Goal: Transaction & Acquisition: Purchase product/service

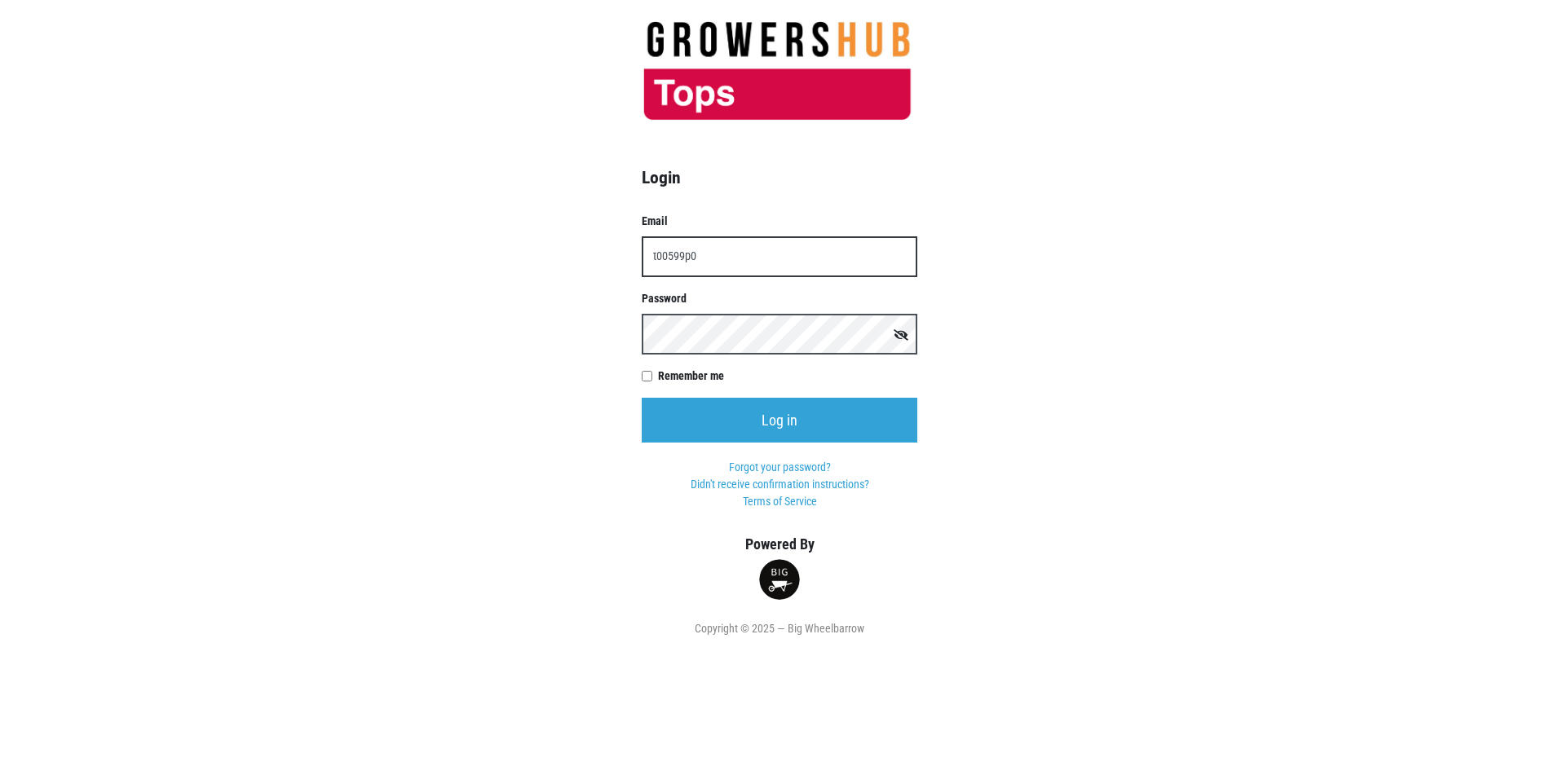
click at [701, 256] on input "t00599p0" at bounding box center [779, 256] width 275 height 41
type input "t00599p0@topsmarkets.com"
click at [641, 398] on input "Log in" at bounding box center [779, 420] width 275 height 45
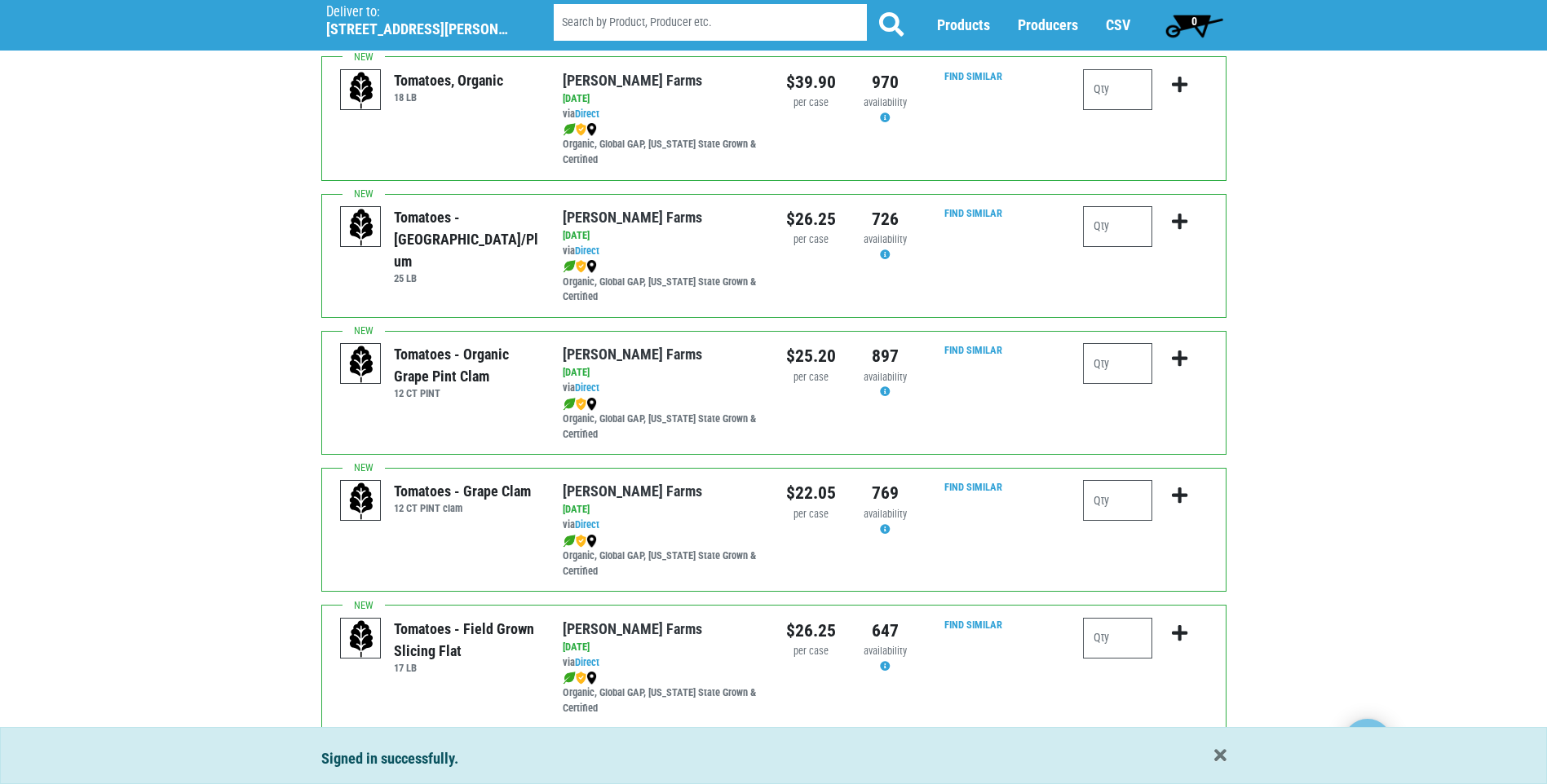
scroll to position [571, 0]
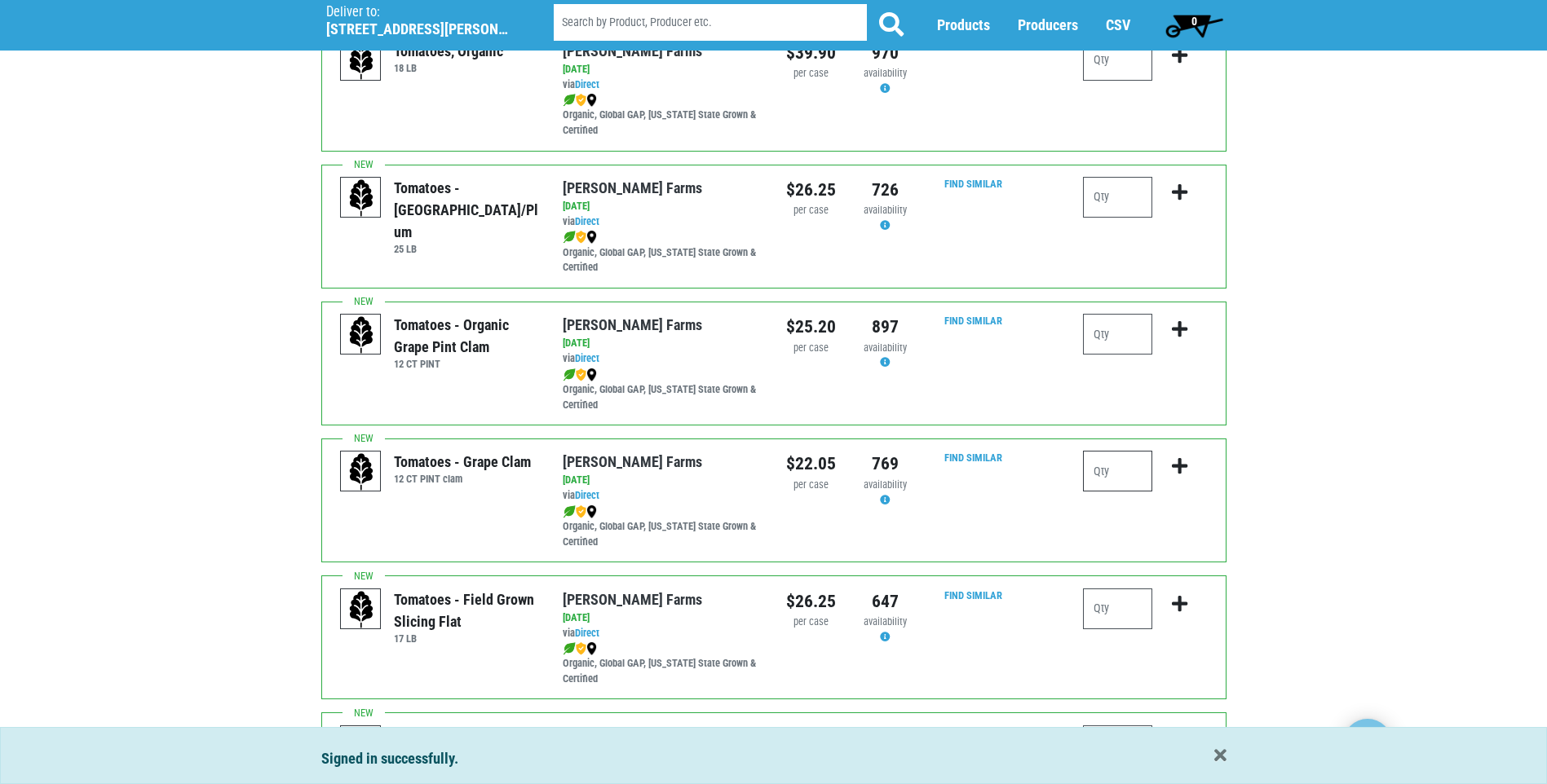
click at [1106, 475] on input "number" at bounding box center [1118, 471] width 70 height 41
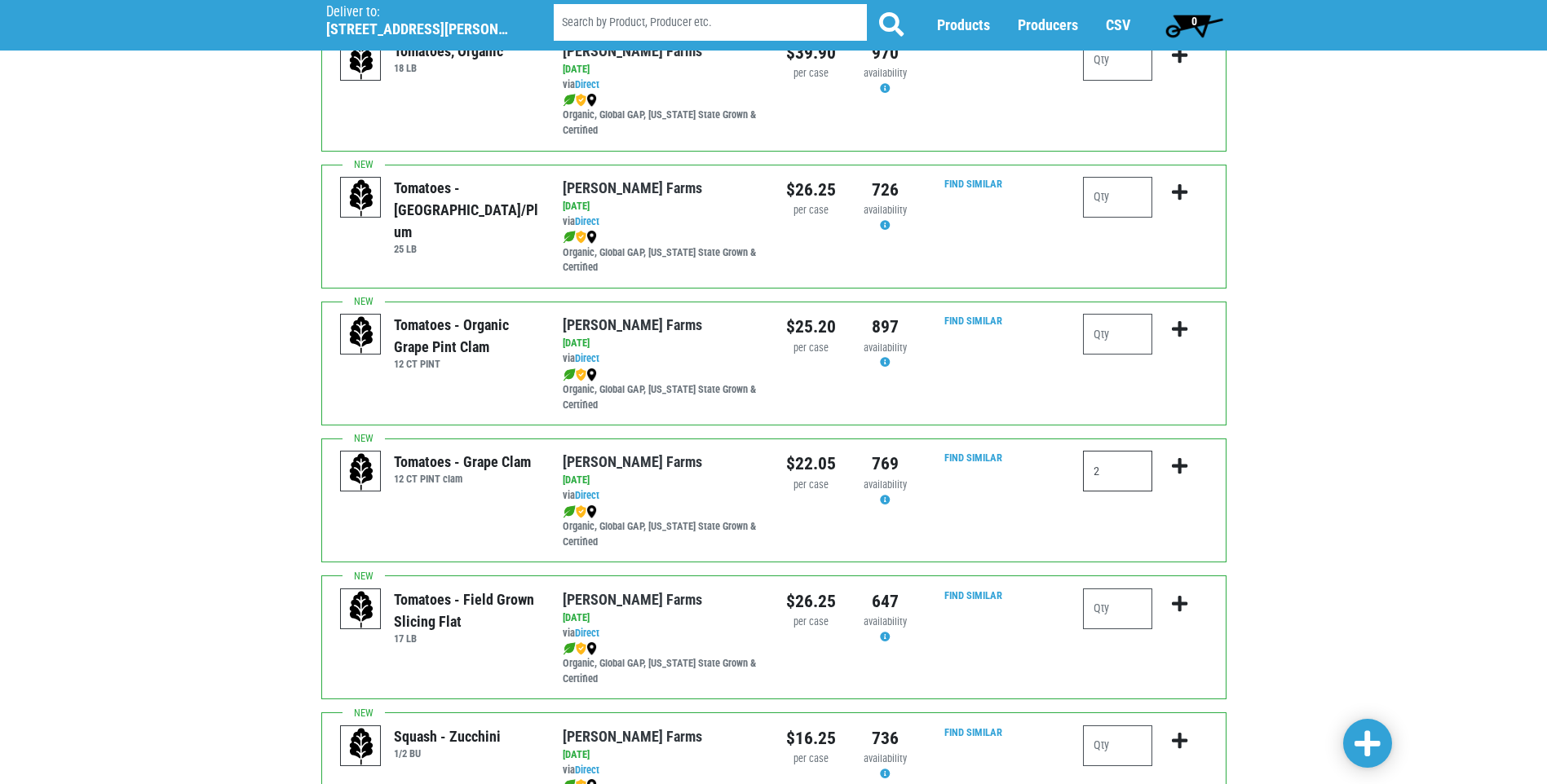
type input "2"
click at [1180, 466] on icon "submit" at bounding box center [1179, 467] width 16 height 18
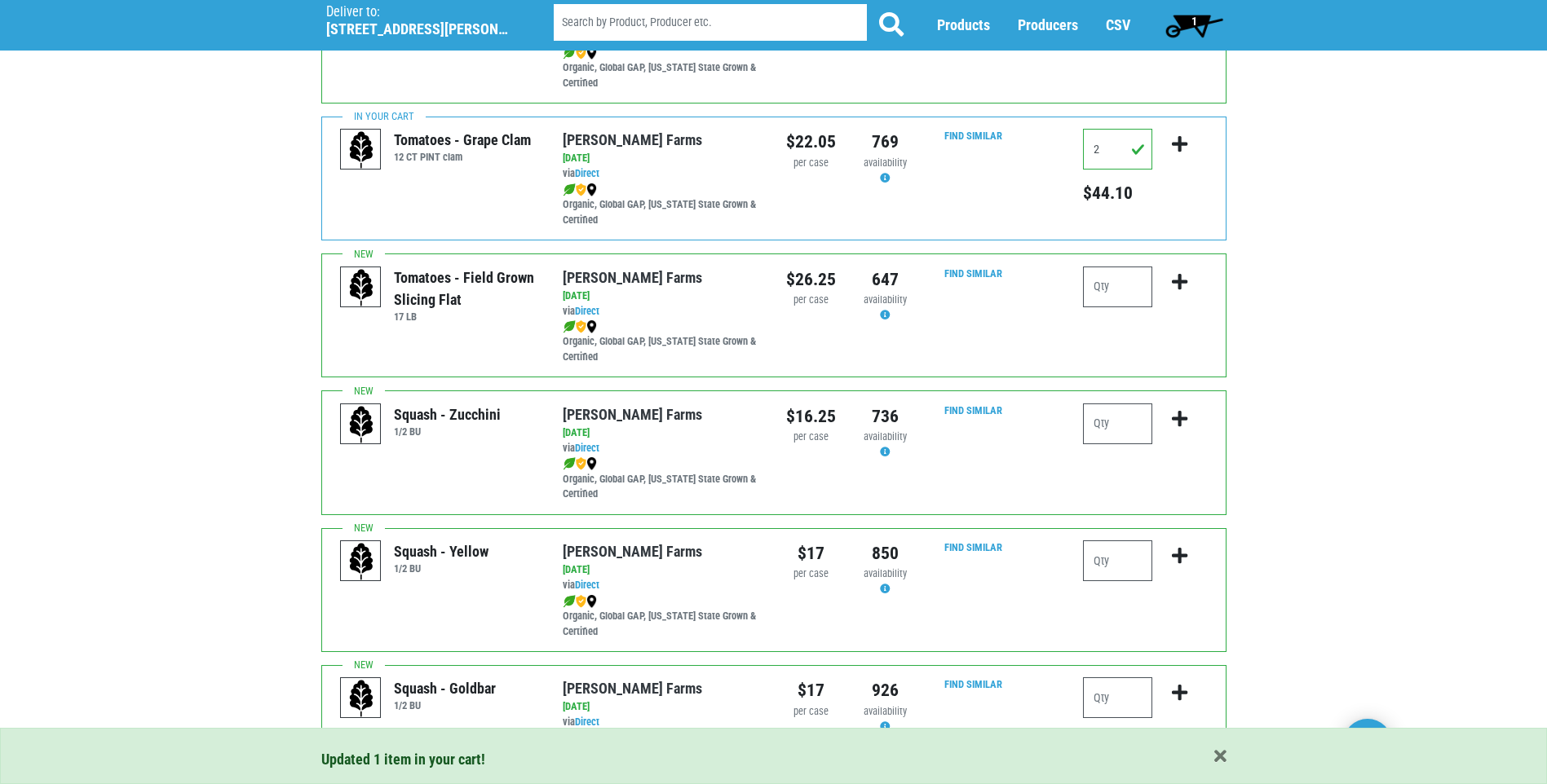
scroll to position [897, 0]
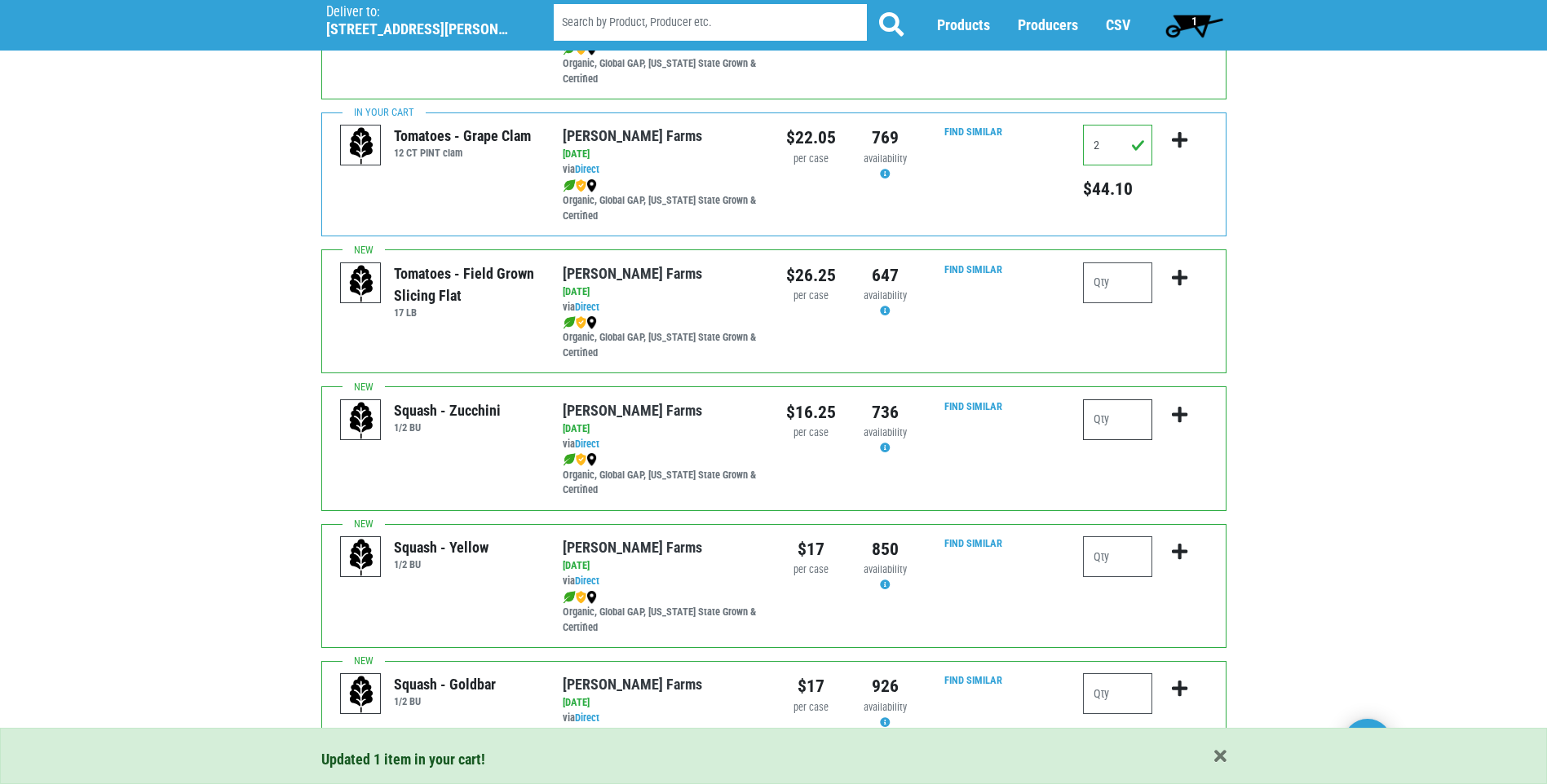
click at [1110, 424] on input "number" at bounding box center [1118, 420] width 70 height 41
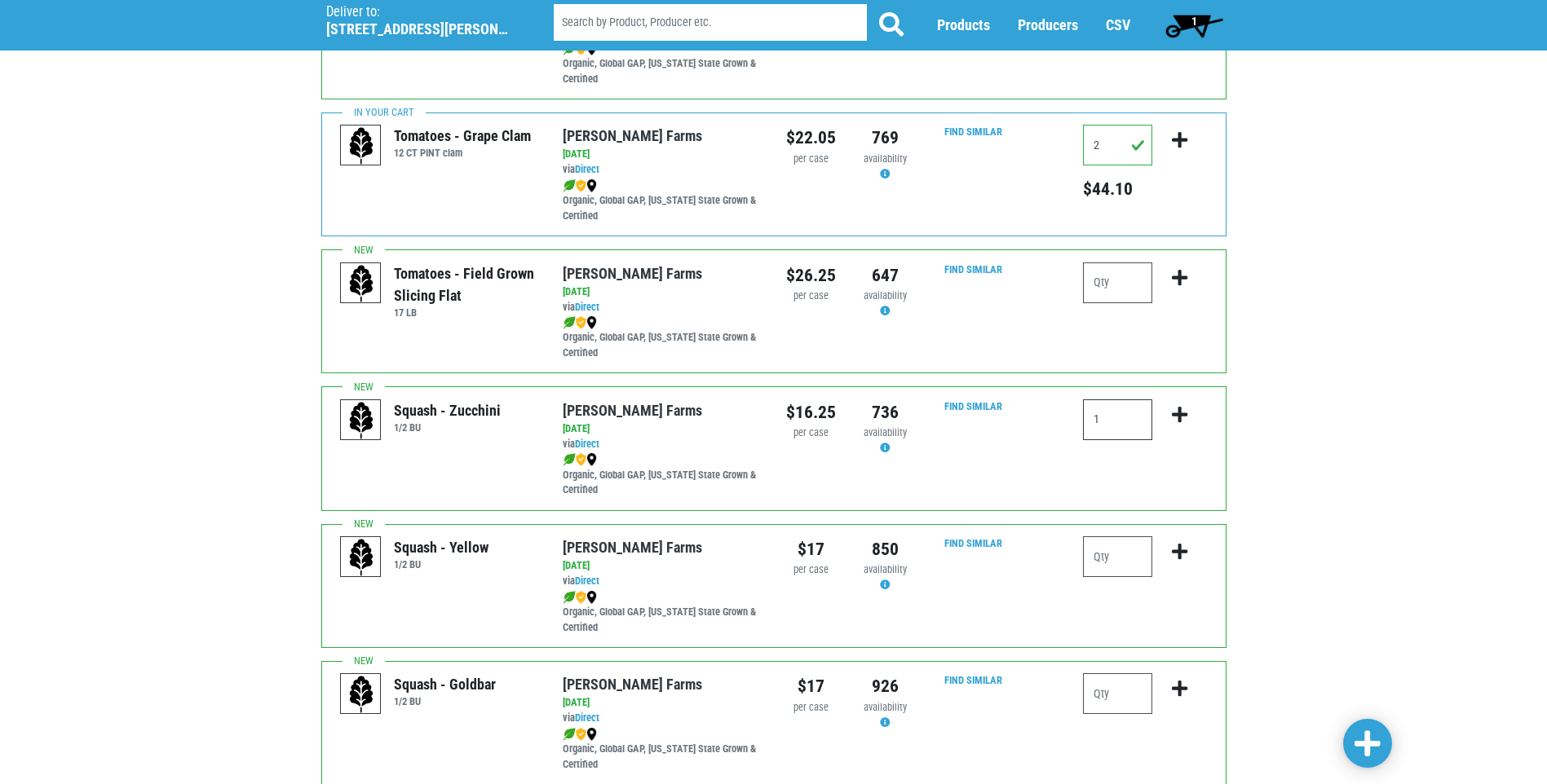
type input "1"
click at [1179, 419] on icon "submit" at bounding box center [1179, 415] width 16 height 18
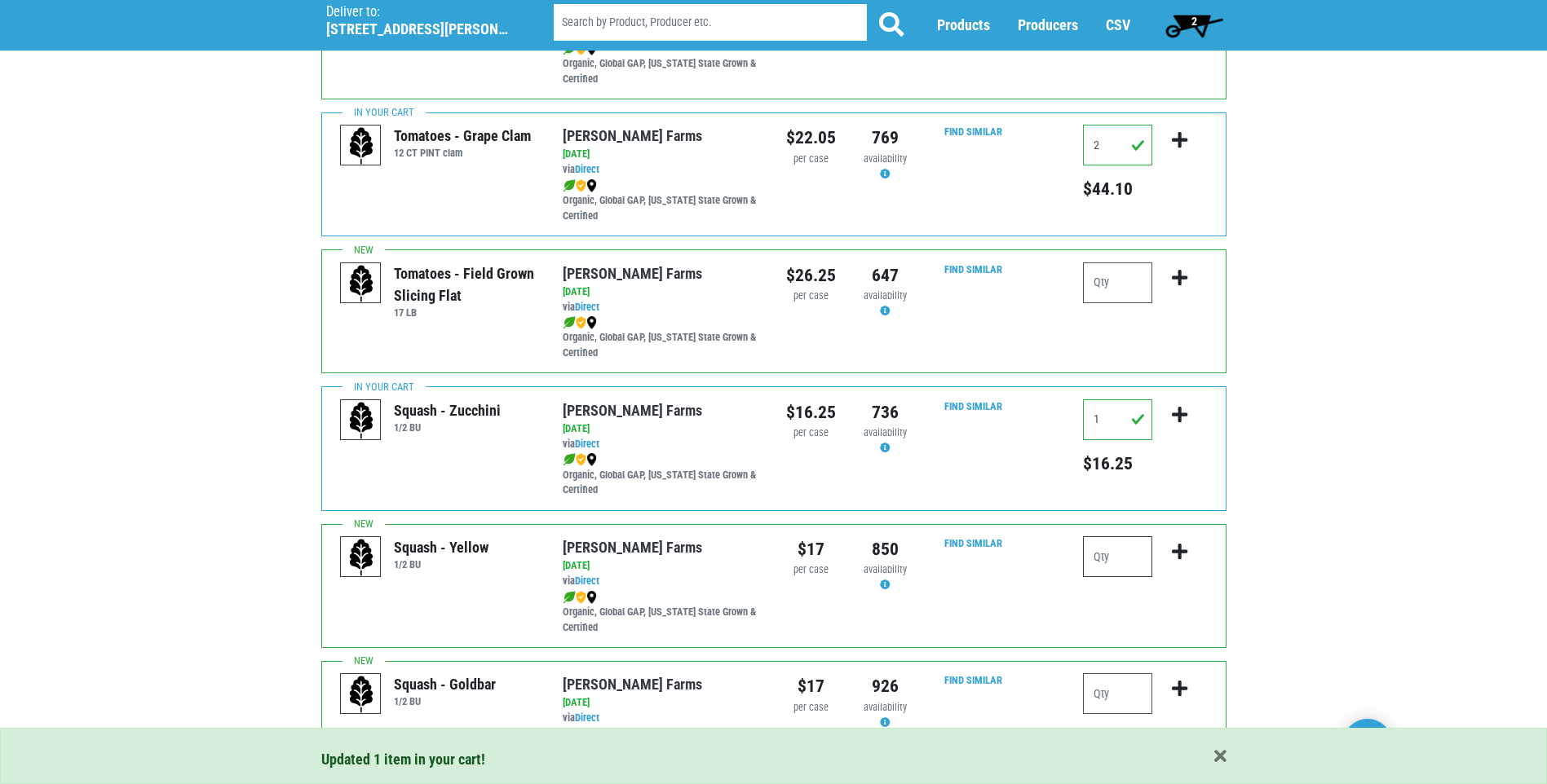
click at [1103, 555] on input "number" at bounding box center [1118, 556] width 70 height 41
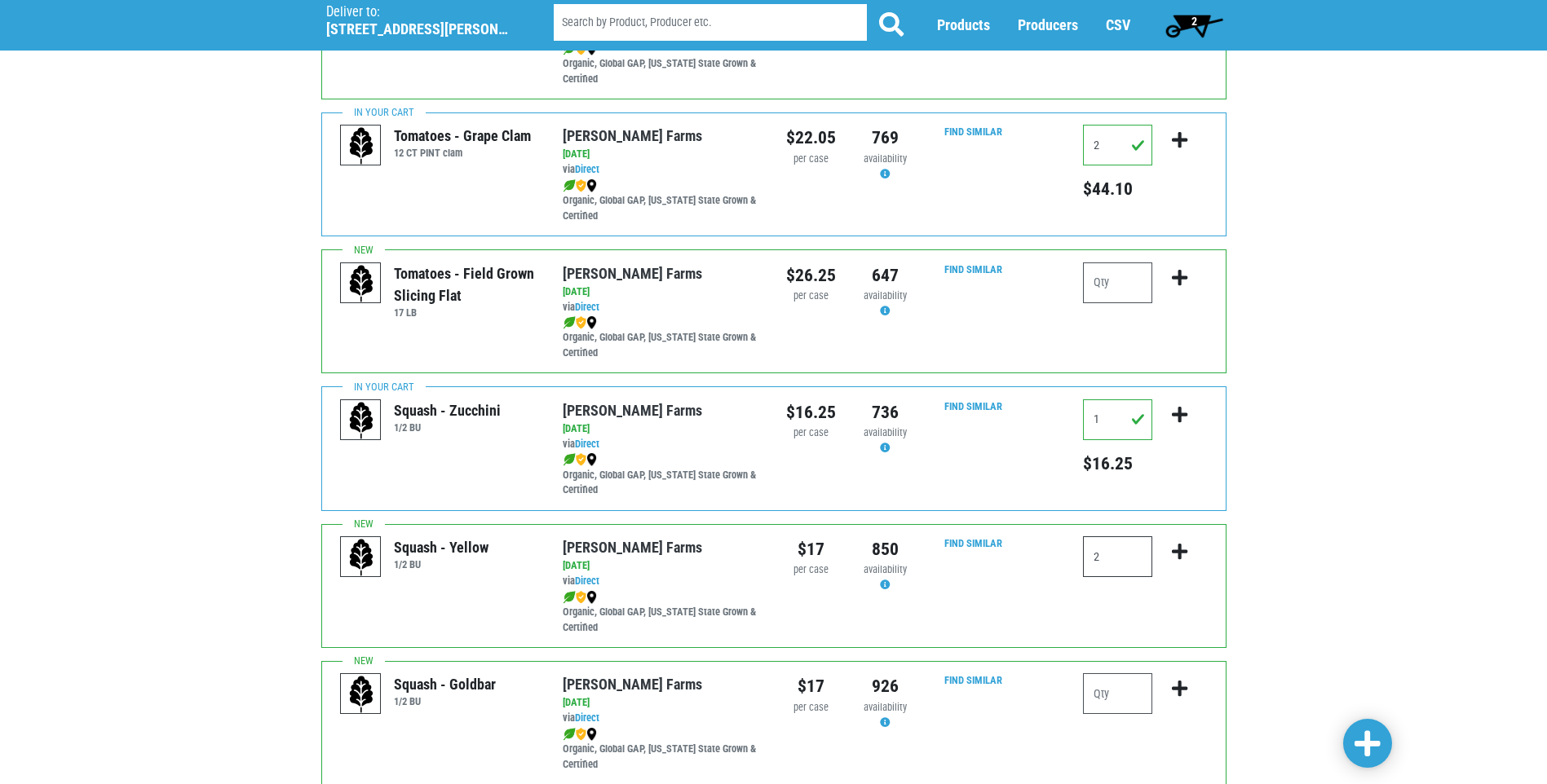
type input "2"
click at [1182, 548] on icon "submit" at bounding box center [1179, 553] width 16 height 18
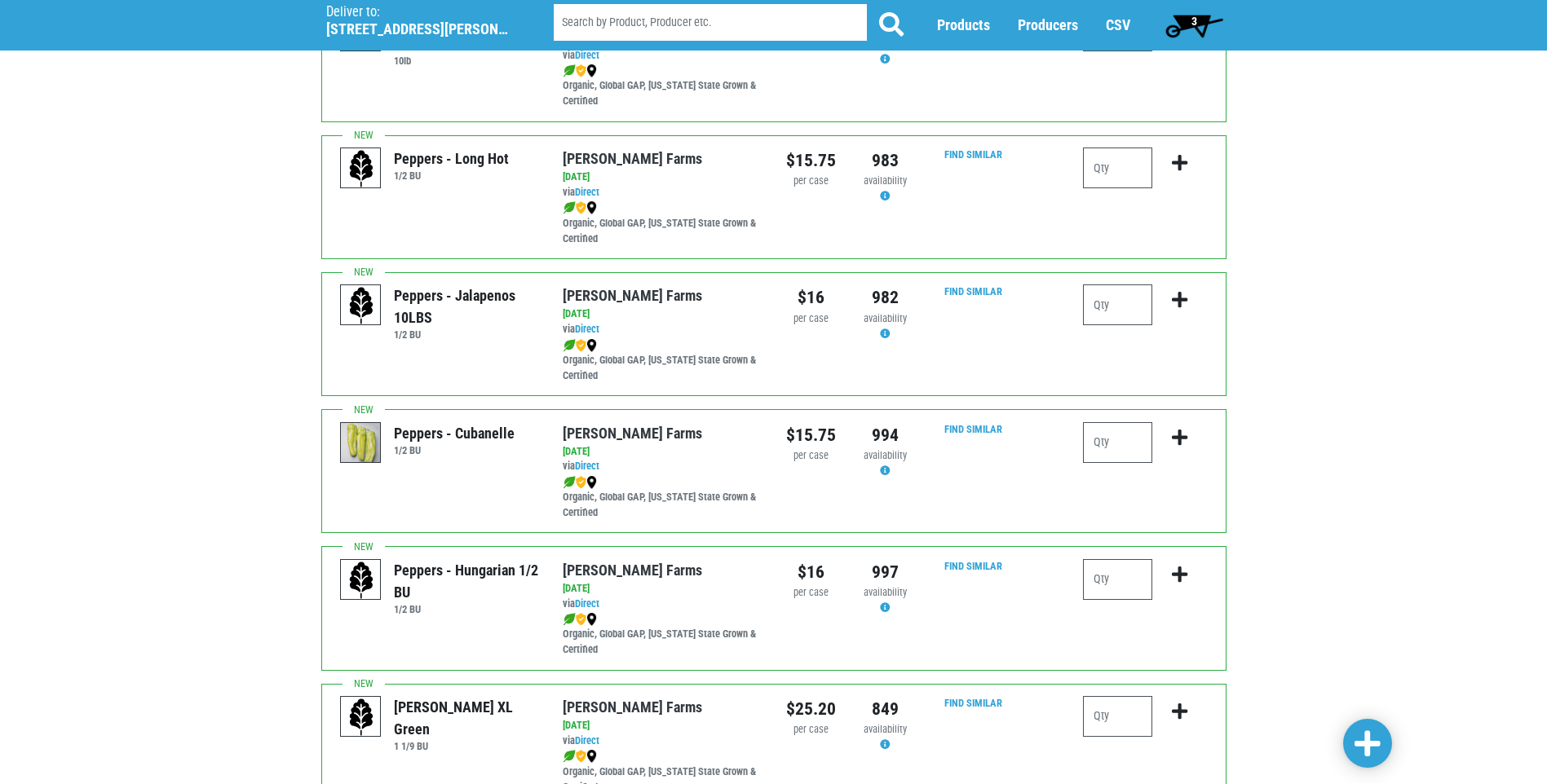
scroll to position [1875, 0]
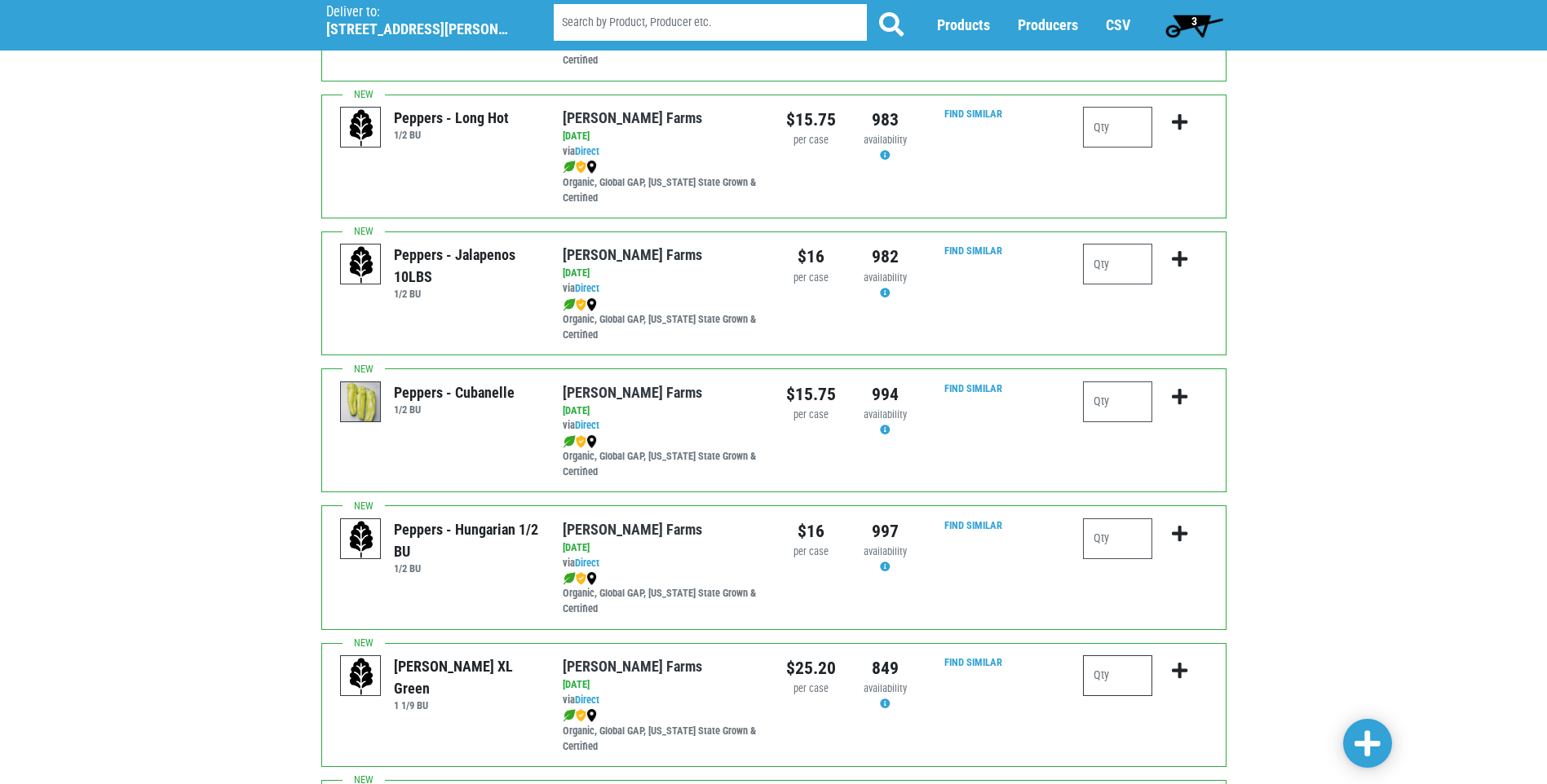
click at [1102, 671] on input "number" at bounding box center [1118, 676] width 70 height 41
type input "1"
click at [1186, 667] on icon "submit" at bounding box center [1179, 671] width 16 height 18
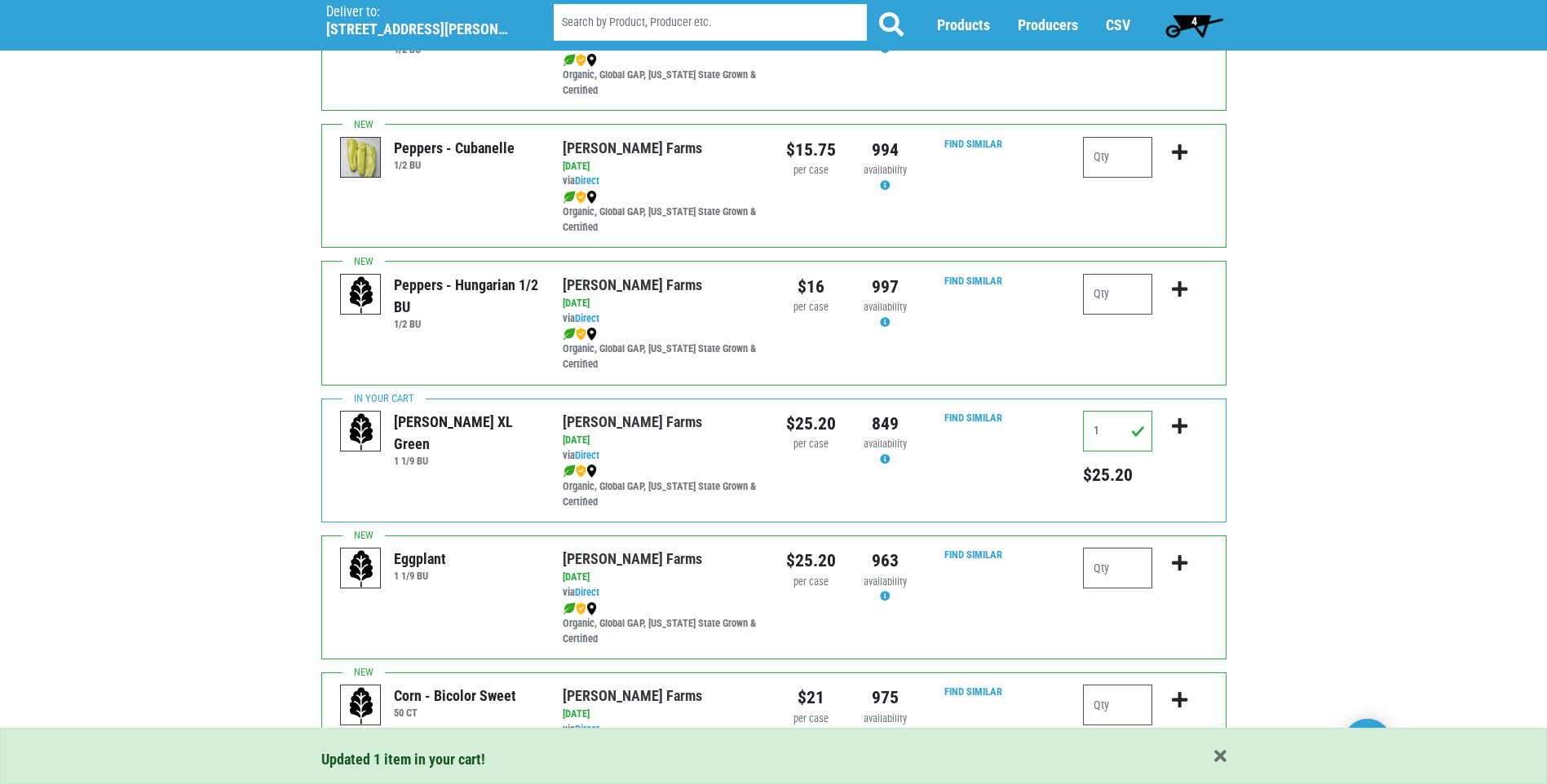
scroll to position [2201, 0]
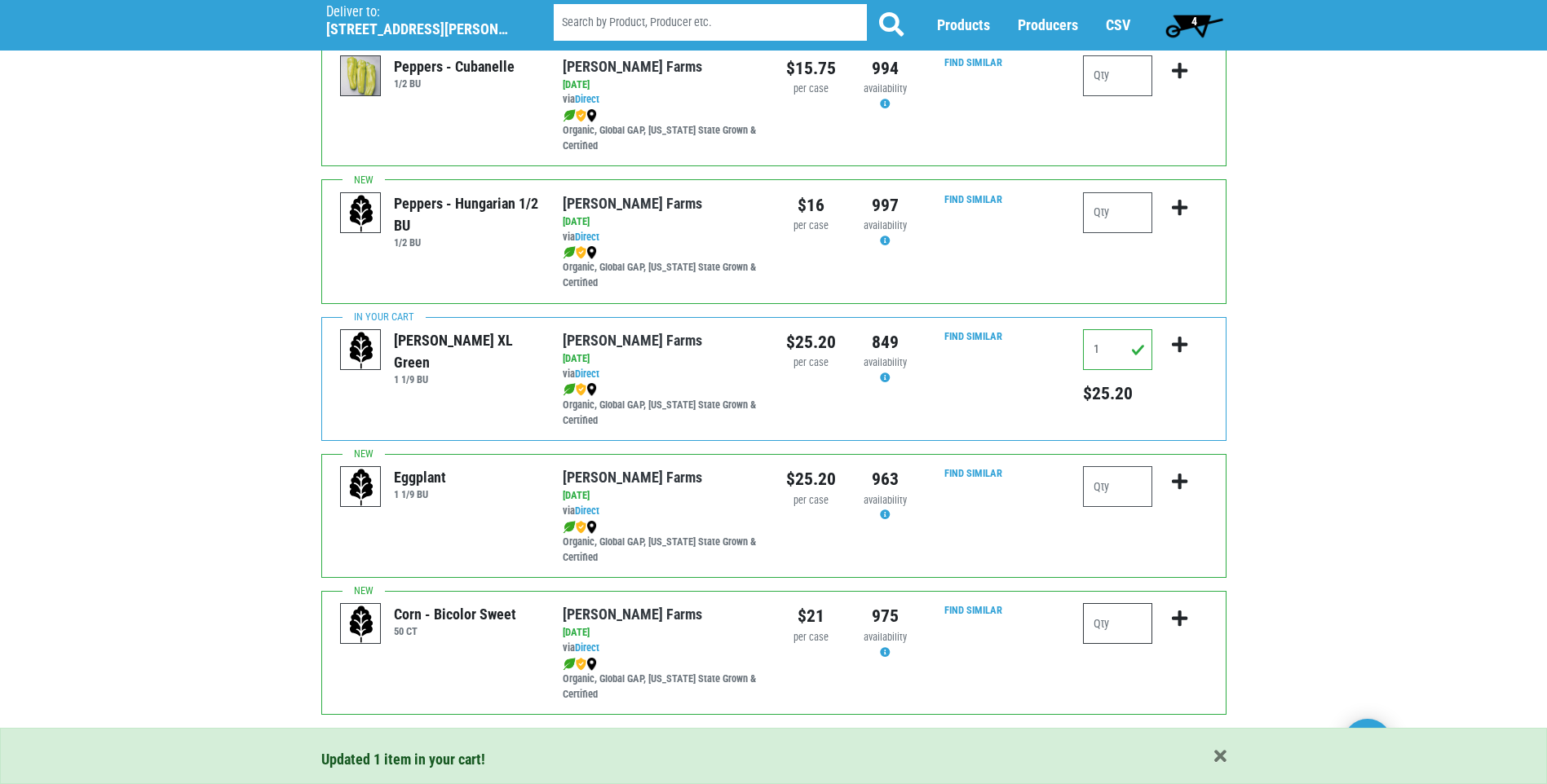
click at [1102, 627] on input "number" at bounding box center [1118, 624] width 70 height 41
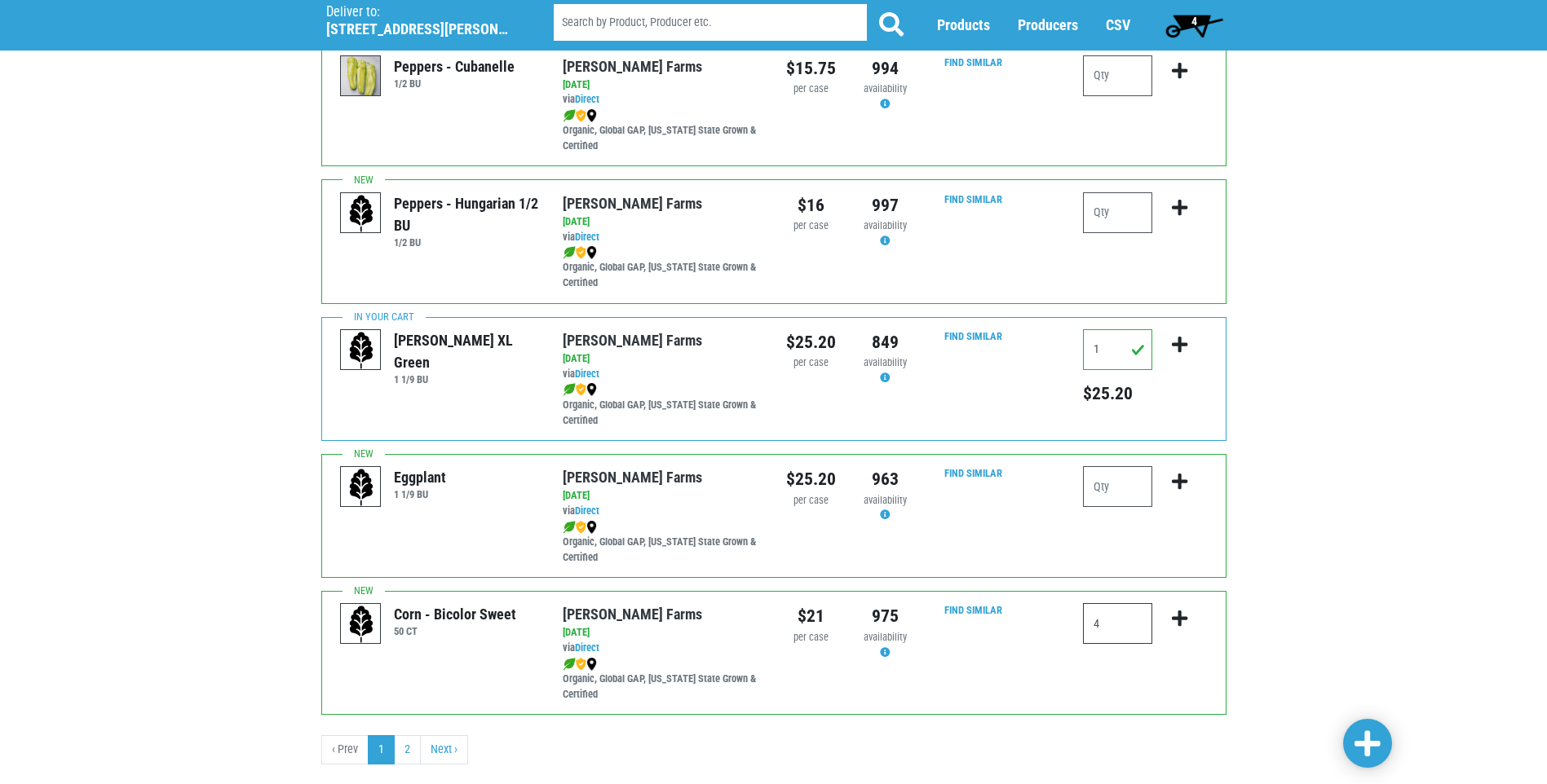
type input "4"
click at [1181, 613] on icon "submit" at bounding box center [1179, 619] width 16 height 18
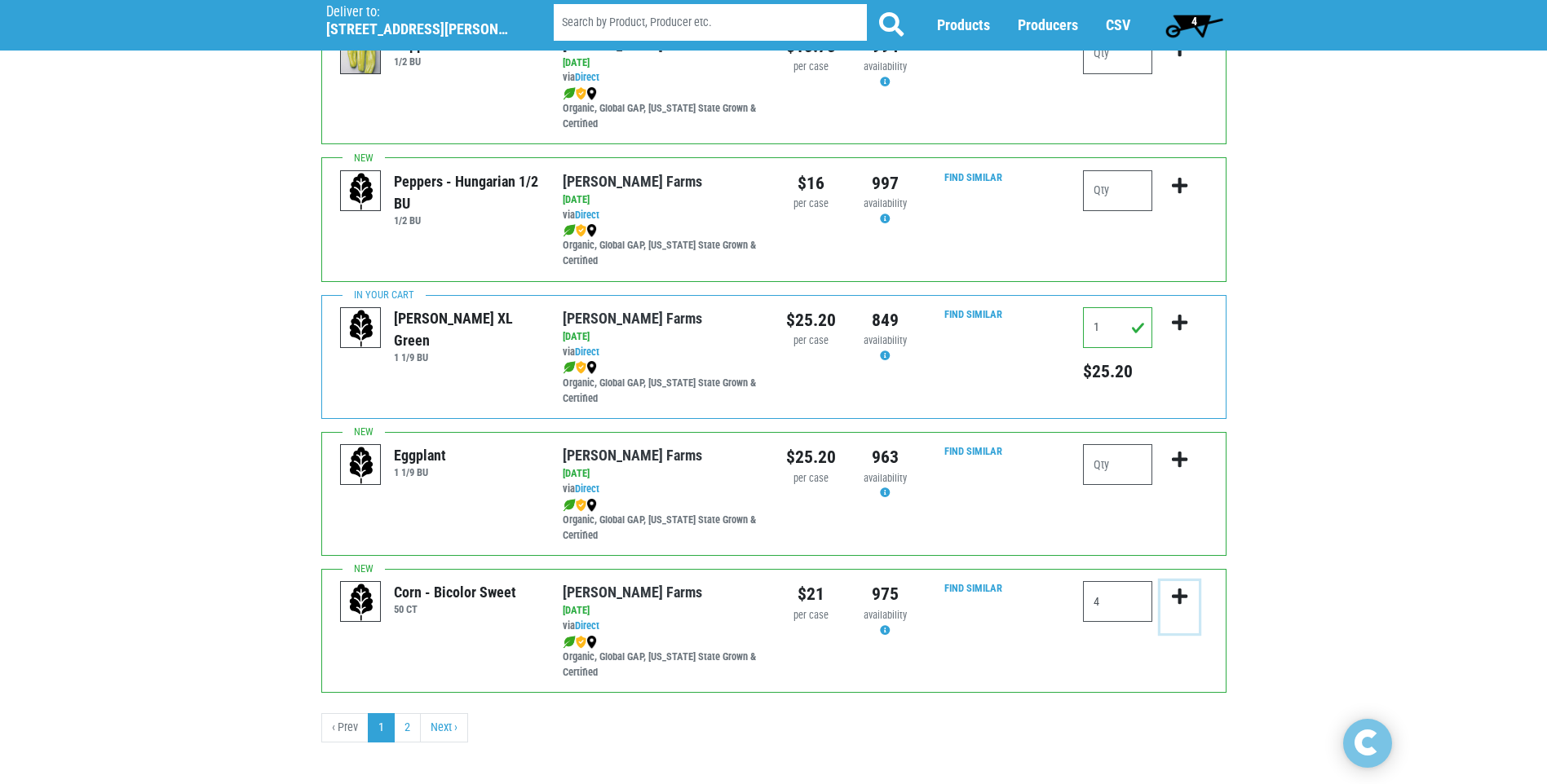
scroll to position [2236, 0]
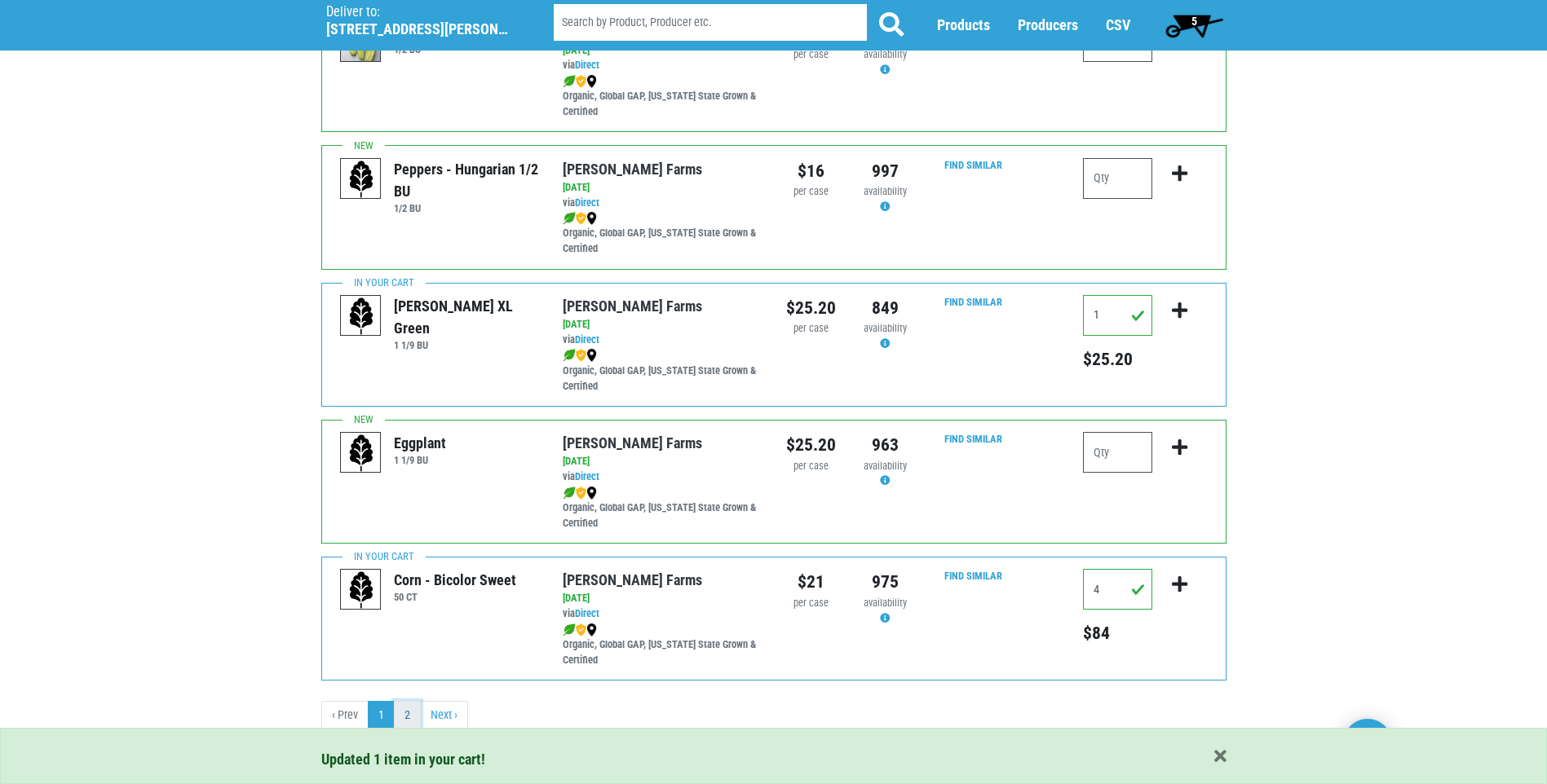
click at [400, 713] on link "2" at bounding box center [406, 715] width 27 height 29
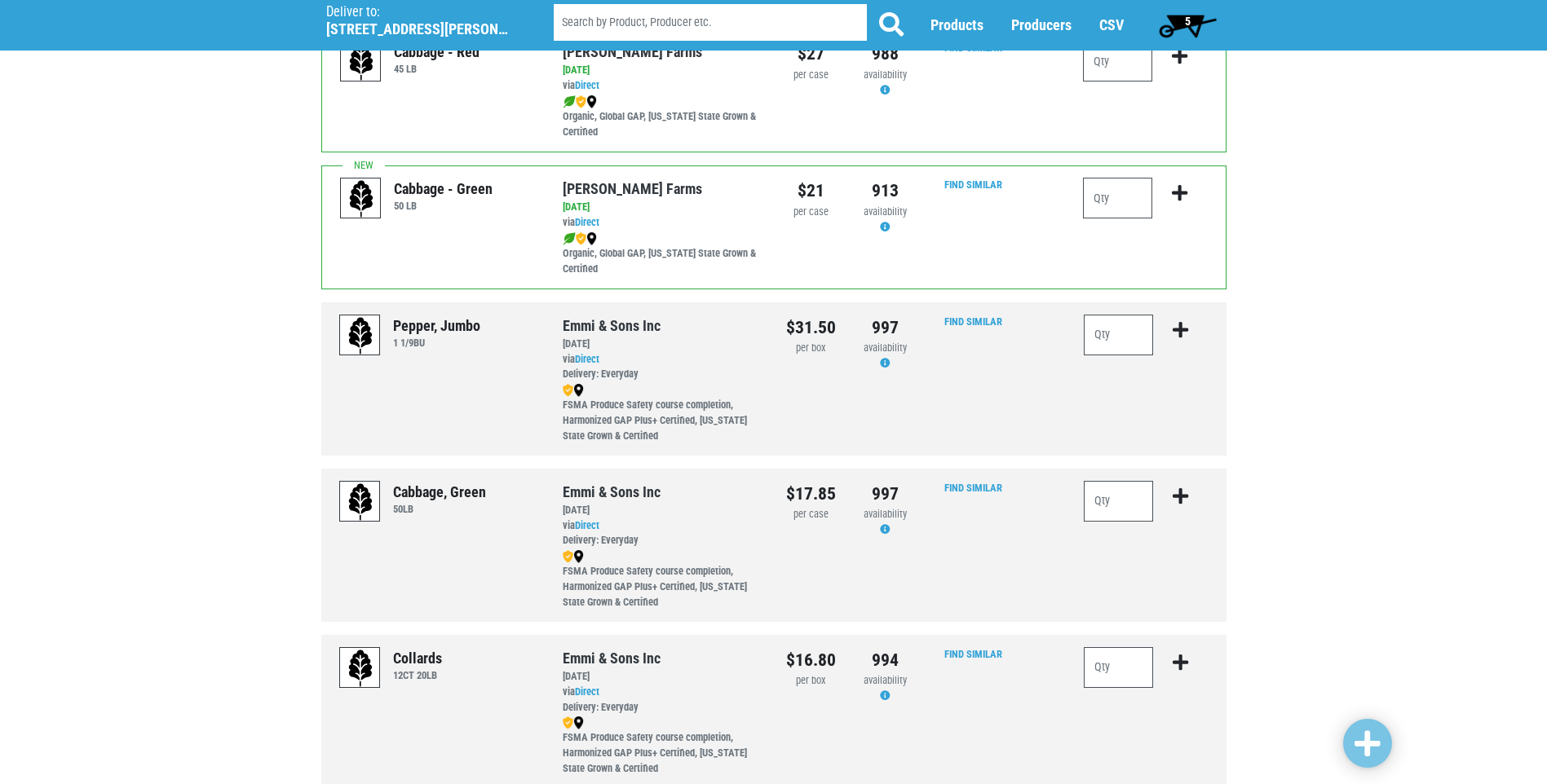
scroll to position [569, 0]
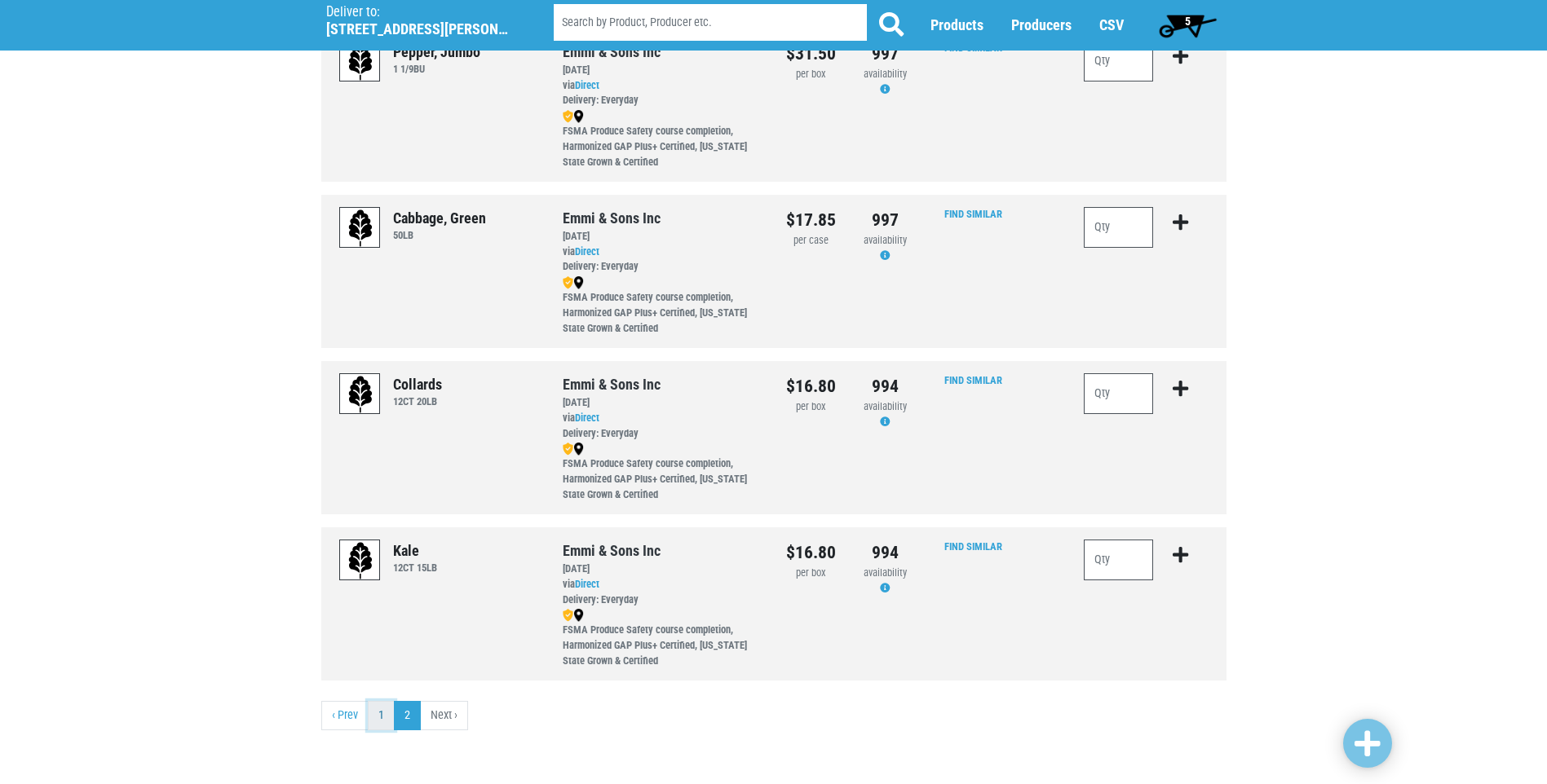
click at [381, 714] on link "1" at bounding box center [381, 715] width 27 height 29
click at [377, 715] on link "1" at bounding box center [381, 715] width 27 height 29
click at [379, 714] on link "1" at bounding box center [381, 715] width 27 height 29
click at [350, 719] on link "‹ Prev" at bounding box center [345, 715] width 48 height 29
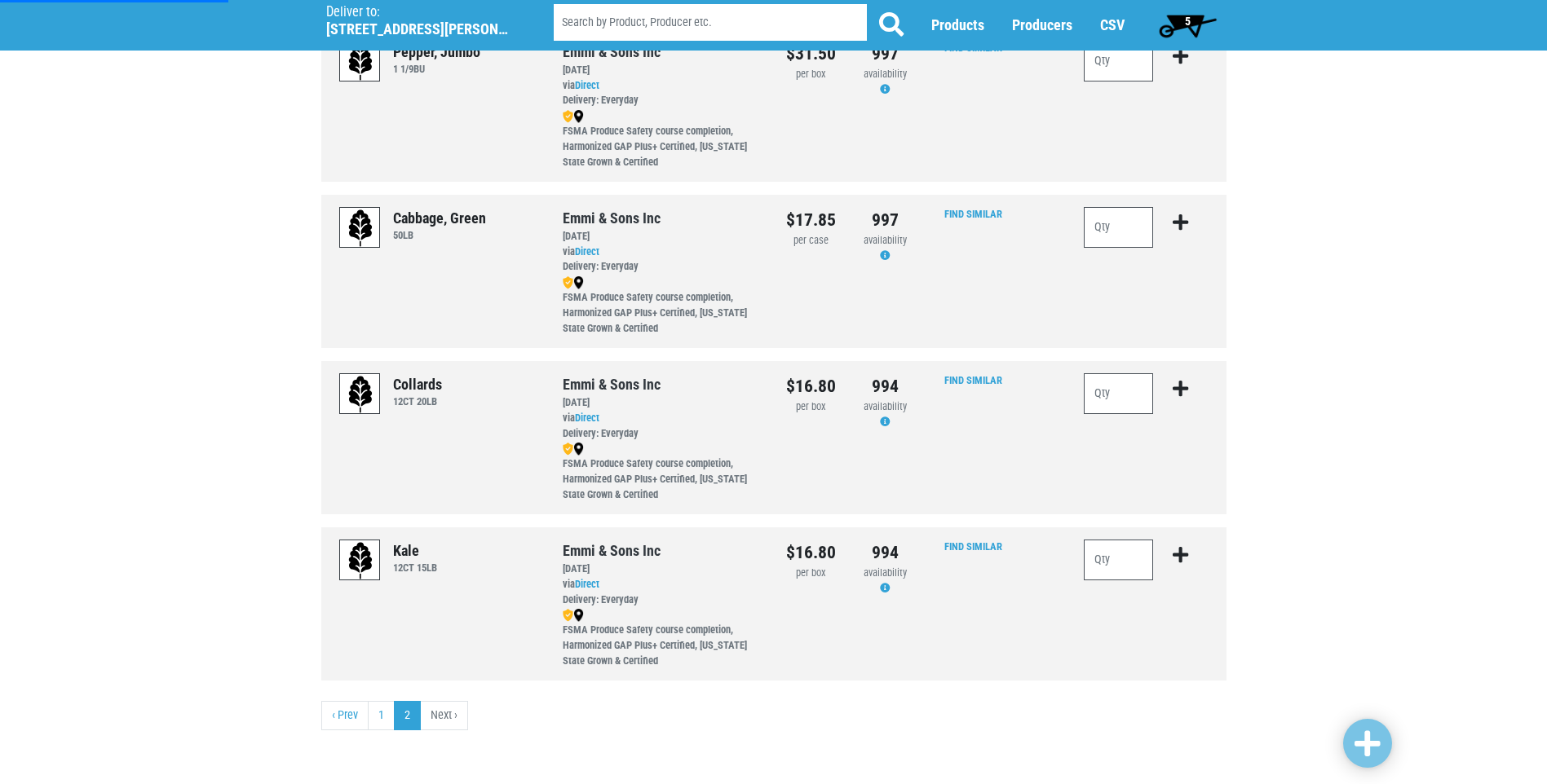
click at [1186, 18] on span "5" at bounding box center [1187, 21] width 5 height 13
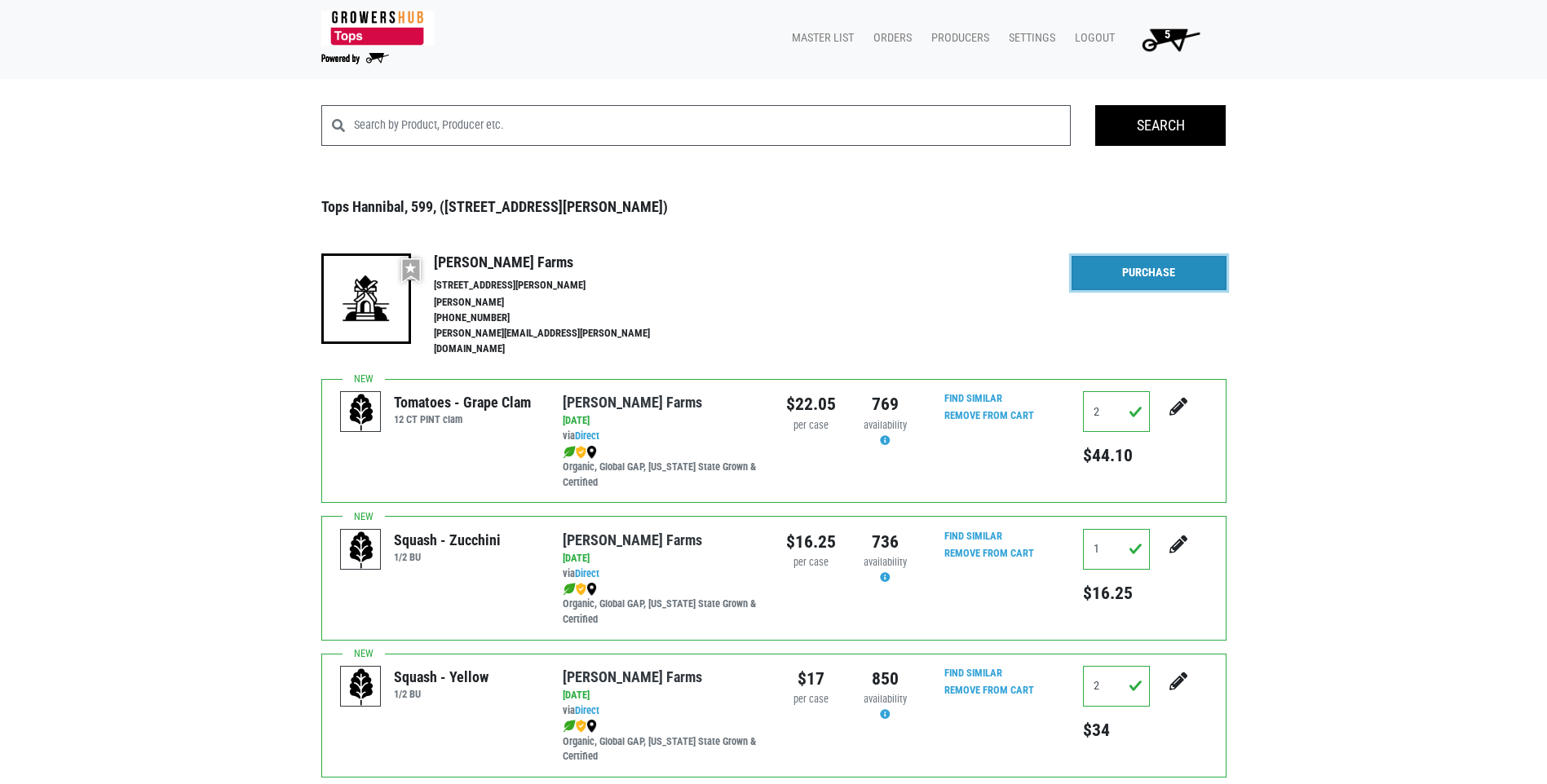
click at [1133, 267] on link "Purchase" at bounding box center [1148, 273] width 155 height 34
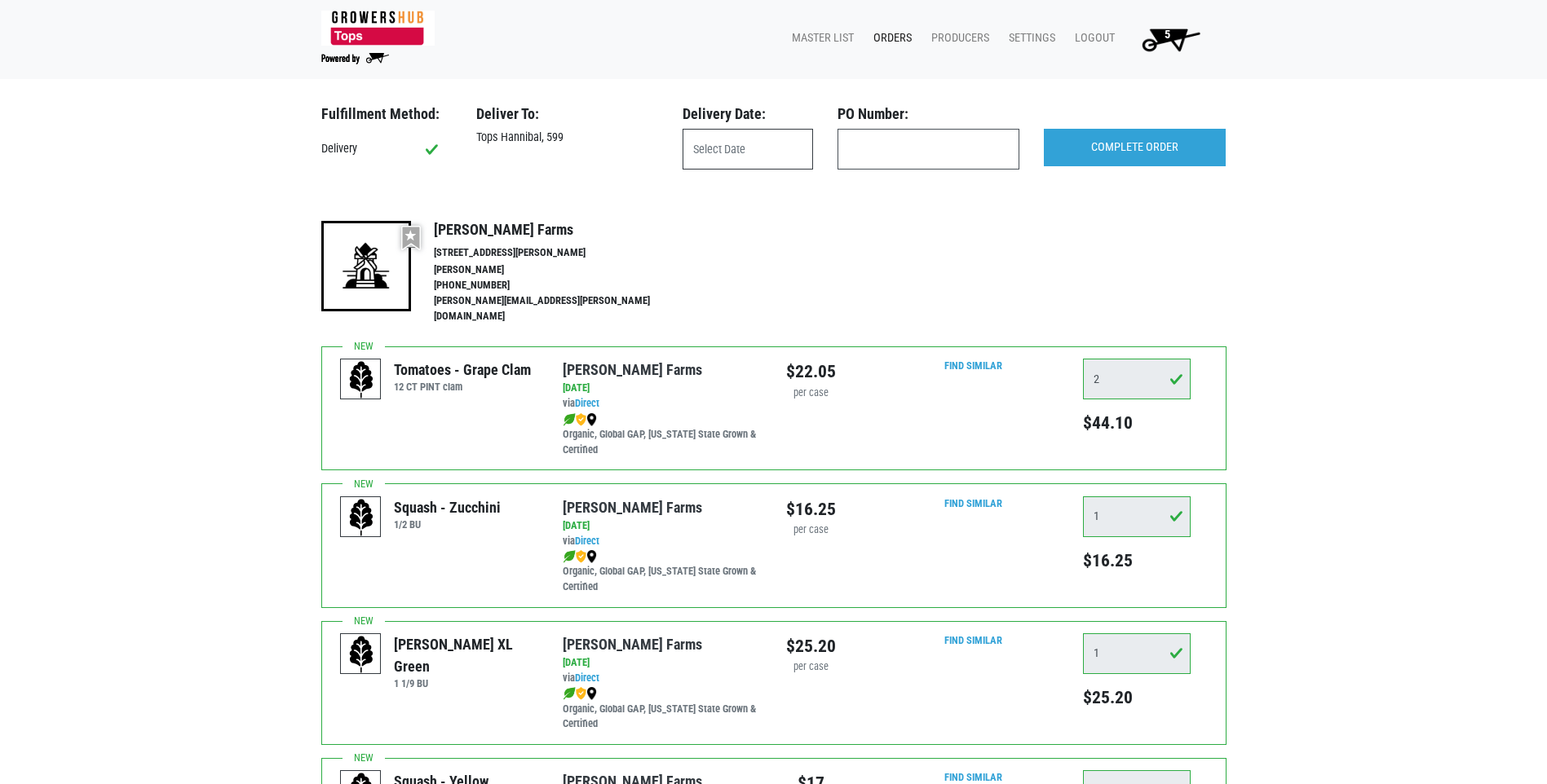
click at [721, 157] on input "text" at bounding box center [747, 149] width 131 height 41
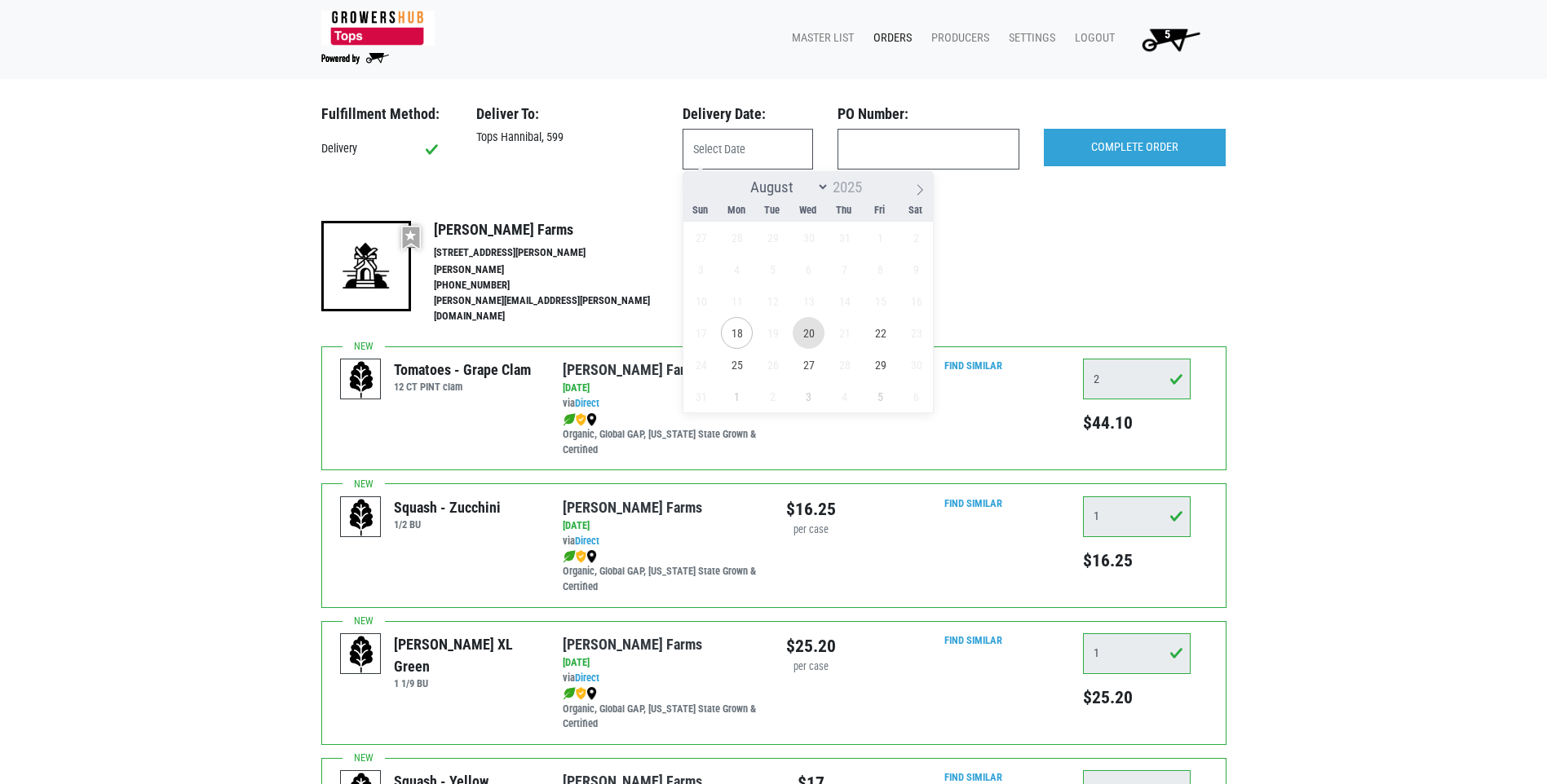
click at [812, 338] on span "20" at bounding box center [808, 333] width 32 height 32
type input "[DATE]"
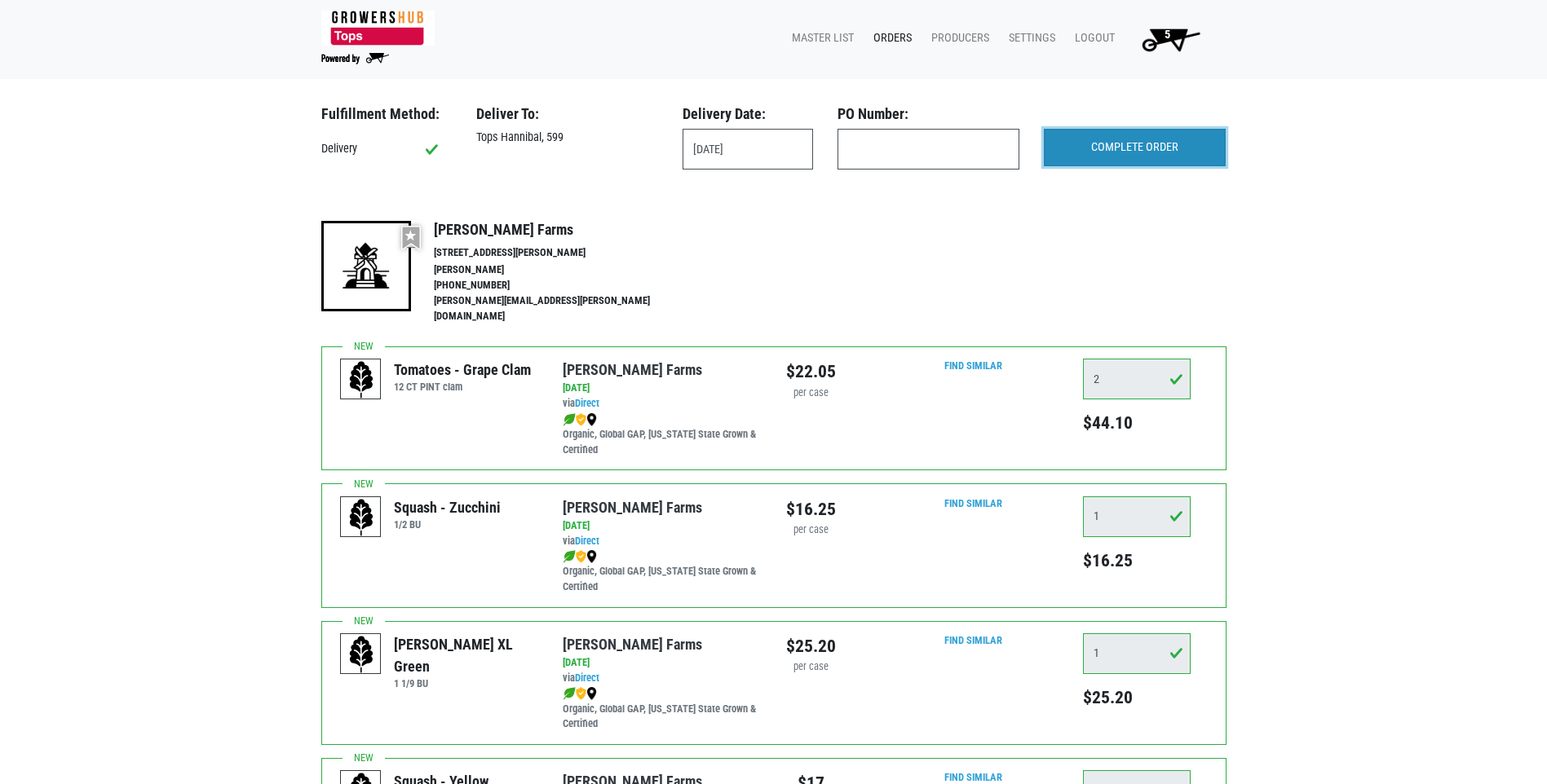
click at [1119, 146] on input "COMPLETE ORDER" at bounding box center [1134, 147] width 182 height 38
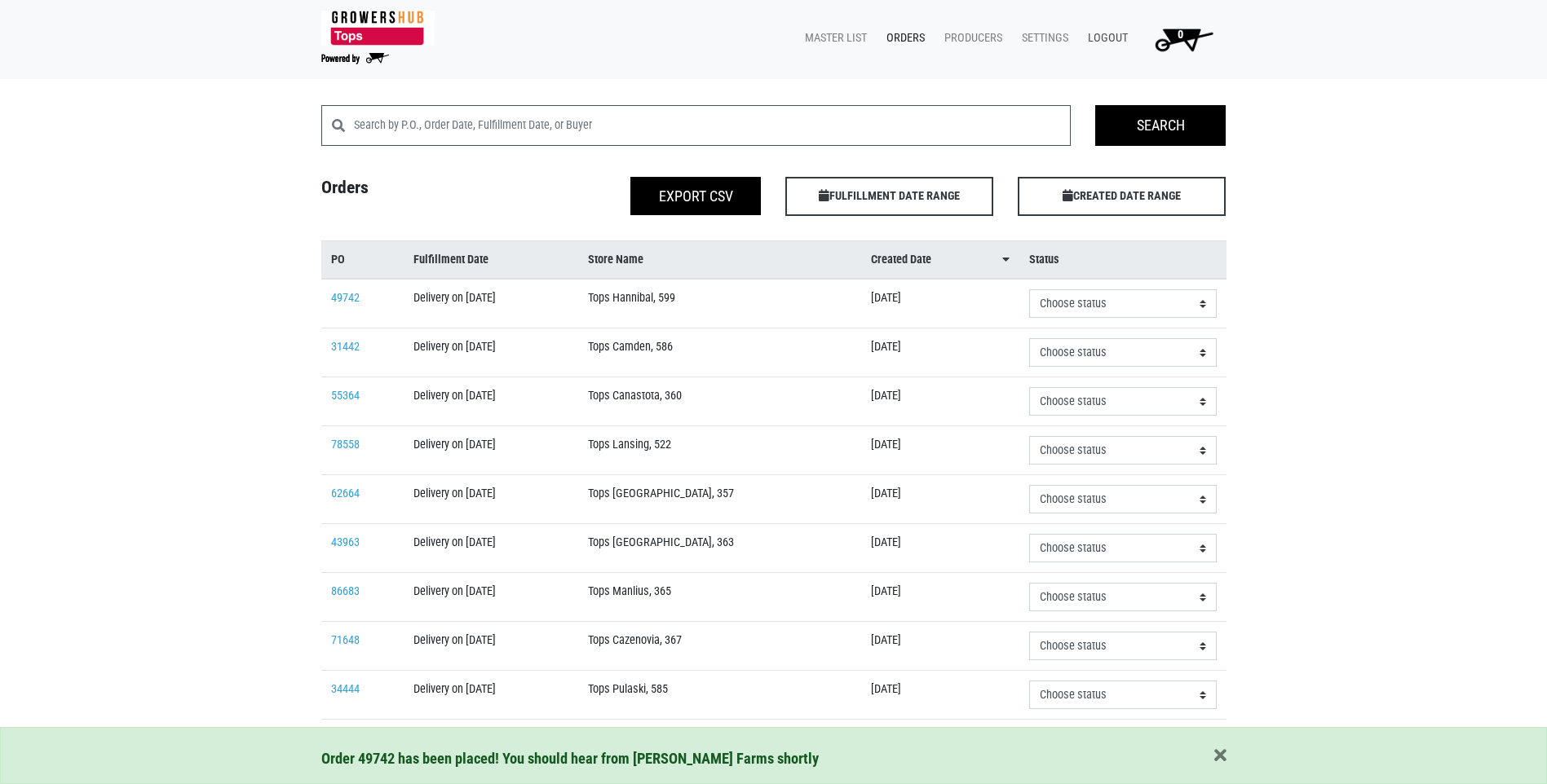
click at [1116, 34] on link "Logout" at bounding box center [1104, 38] width 59 height 31
